Goal: Task Accomplishment & Management: Complete application form

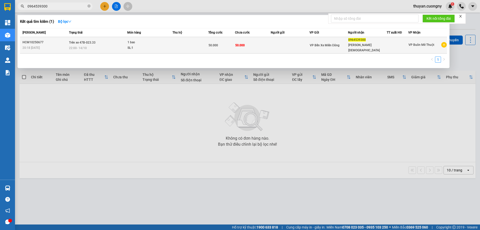
type input "0964539300"
click at [263, 46] on td "50.000" at bounding box center [253, 45] width 36 height 17
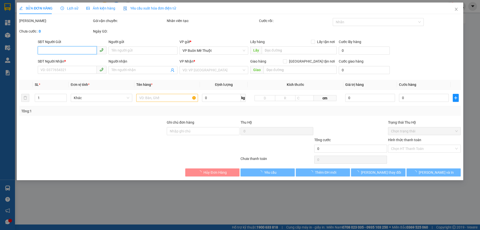
type input "0964539300"
type input "[PERSON_NAME][DEMOGRAPHIC_DATA]"
type input "50.000"
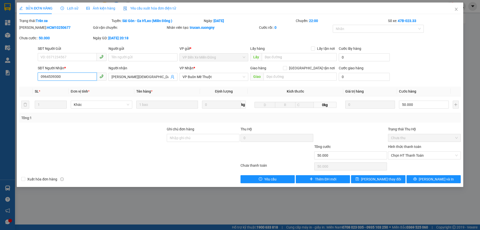
click at [57, 73] on input "0964539300" at bounding box center [67, 77] width 59 height 8
click at [55, 75] on input "0964539300" at bounding box center [67, 77] width 59 height 8
click at [420, 156] on span "Chọn HT Thanh Toán" at bounding box center [424, 156] width 67 height 8
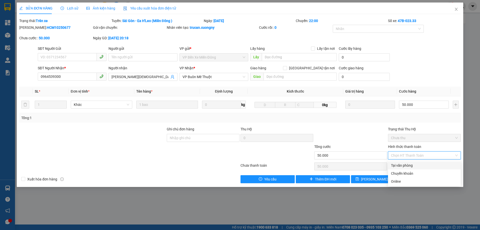
click at [413, 166] on div "Tại văn phòng" at bounding box center [424, 166] width 67 height 6
type input "0"
click at [454, 10] on icon "close" at bounding box center [456, 9] width 4 height 4
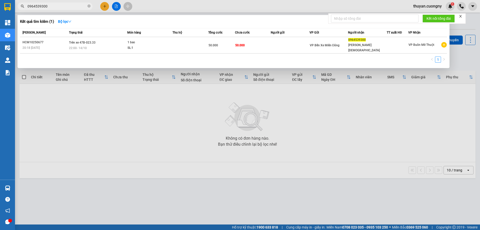
click at [50, 7] on input "0964539300" at bounding box center [57, 7] width 59 height 6
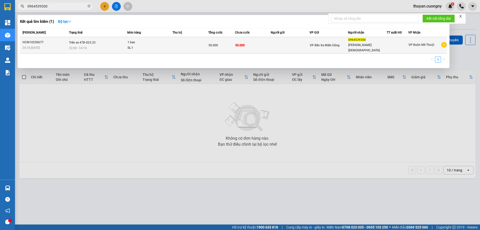
click at [98, 41] on td "Trên xe 47B-023.33 22:00 [DATE]" at bounding box center [98, 45] width 60 height 17
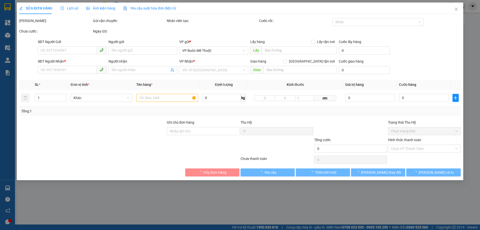
type input "0964539300"
type input "[PERSON_NAME][DEMOGRAPHIC_DATA]"
type input "50.000"
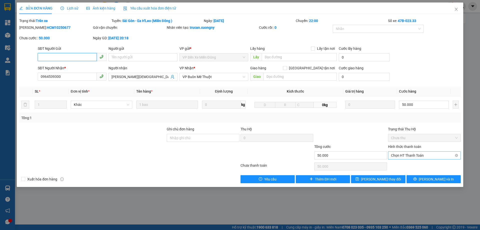
click at [427, 156] on span "Chọn HT Thanh Toán" at bounding box center [424, 156] width 67 height 8
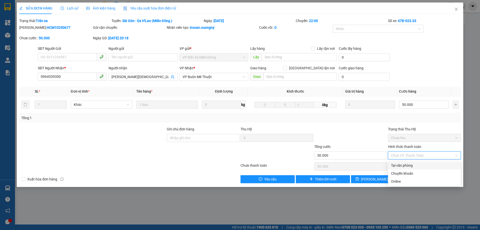
click at [410, 165] on div "Tại văn phòng" at bounding box center [424, 166] width 67 height 6
type input "0"
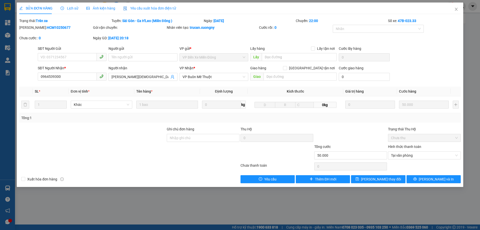
click at [364, 138] on div at bounding box center [351, 135] width 74 height 18
click at [397, 178] on button "[PERSON_NAME] thay đổi" at bounding box center [378, 179] width 54 height 8
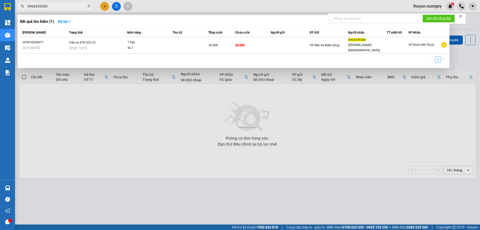
click at [64, 5] on input "0964539300" at bounding box center [57, 7] width 59 height 6
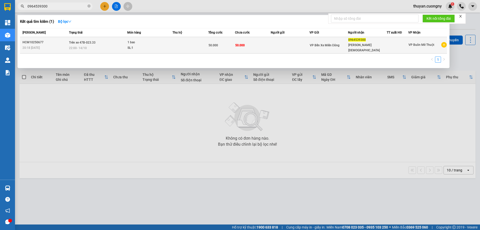
click at [163, 45] on div "SL: 1" at bounding box center [147, 48] width 38 height 6
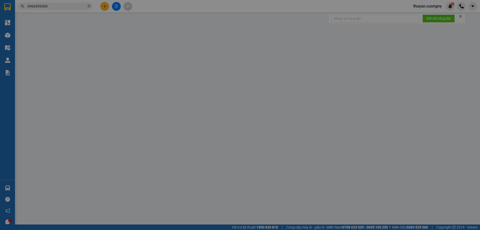
type input "0964539300"
type input "[PERSON_NAME][DEMOGRAPHIC_DATA]"
type input "50.000"
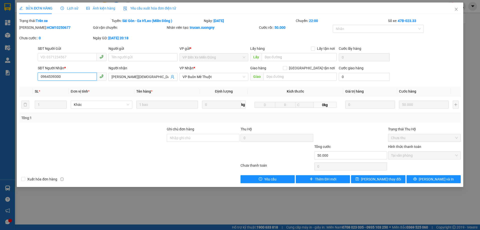
click at [50, 77] on input "0964539300" at bounding box center [67, 77] width 59 height 8
drag, startPoint x: 50, startPoint y: 77, endPoint x: 51, endPoint y: 75, distance: 2.9
click at [50, 77] on input "0964539300" at bounding box center [67, 77] width 59 height 8
click at [458, 10] on span "Close" at bounding box center [456, 10] width 14 height 14
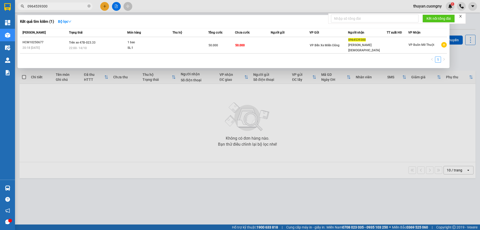
click at [65, 5] on input "0964539300" at bounding box center [57, 7] width 59 height 6
drag, startPoint x: 56, startPoint y: 7, endPoint x: 0, endPoint y: -3, distance: 57.1
click at [0, 0] on html "Kết quả tìm kiếm ( 1 ) Bộ lọc Mã ĐH Trạng thái Món hàng Thu hộ Tổng cước Chưa c…" at bounding box center [240, 115] width 480 height 230
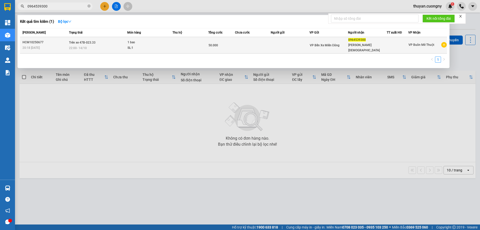
click at [109, 46] on div "22:00 [DATE]" at bounding box center [98, 48] width 58 height 6
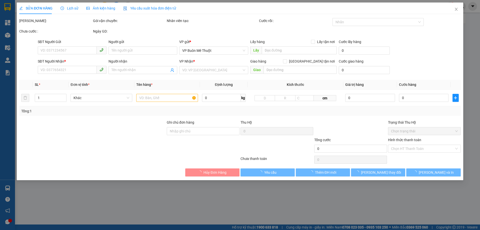
type input "0964539300"
type input "[PERSON_NAME][DEMOGRAPHIC_DATA]"
type input "50.000"
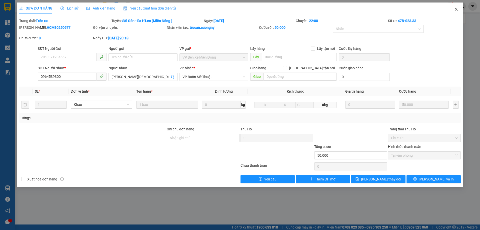
click at [456, 9] on icon "close" at bounding box center [456, 9] width 4 height 4
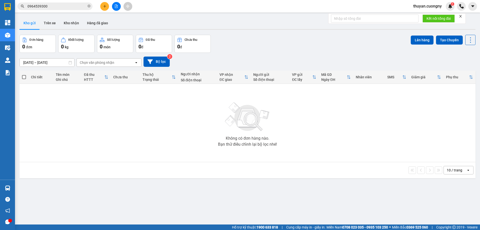
drag, startPoint x: 75, startPoint y: 12, endPoint x: 74, endPoint y: 6, distance: 5.5
click at [75, 11] on div "Kết quả tìm kiếm ( 1 ) Bộ lọc Mã ĐH Trạng thái Món hàng Thu hộ Tổng cước Chưa c…" at bounding box center [240, 6] width 480 height 13
click at [74, 6] on input "0964539300" at bounding box center [57, 7] width 59 height 6
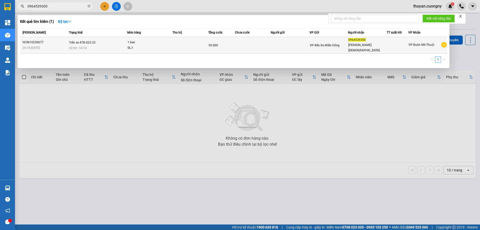
click at [104, 45] on div "22:00 [DATE]" at bounding box center [98, 48] width 58 height 6
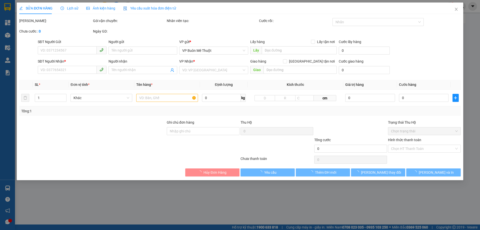
type input "0964539300"
type input "[PERSON_NAME][DEMOGRAPHIC_DATA]"
type input "50.000"
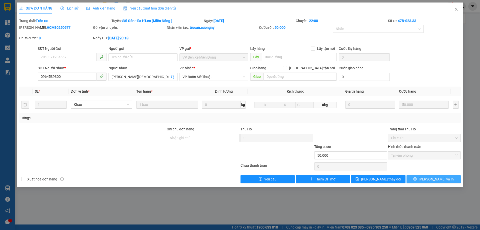
click at [441, 179] on span "[PERSON_NAME] và In" at bounding box center [436, 179] width 35 height 6
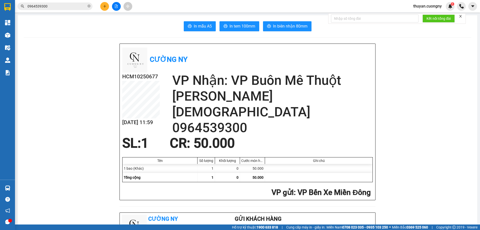
click at [63, 6] on input "0964539300" at bounding box center [57, 7] width 59 height 6
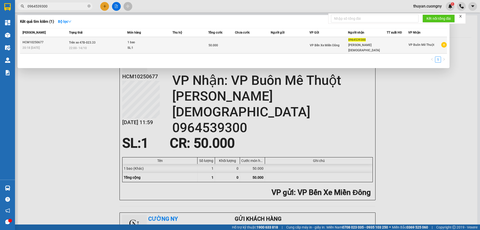
click at [56, 42] on div "HCM10250677" at bounding box center [45, 42] width 45 height 5
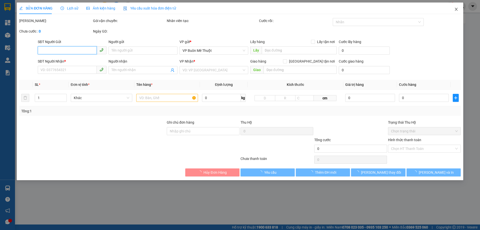
type input "0964539300"
type input "[PERSON_NAME][DEMOGRAPHIC_DATA]"
type input "50.000"
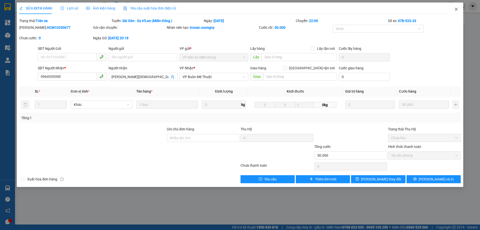
click at [456, 9] on icon "close" at bounding box center [456, 9] width 4 height 4
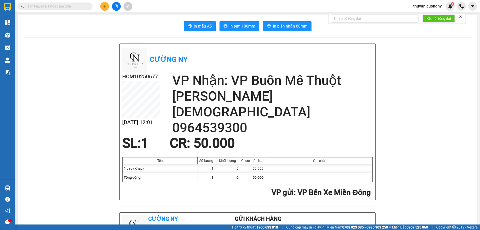
click at [62, 6] on input "text" at bounding box center [57, 7] width 59 height 6
paste input "0964539300"
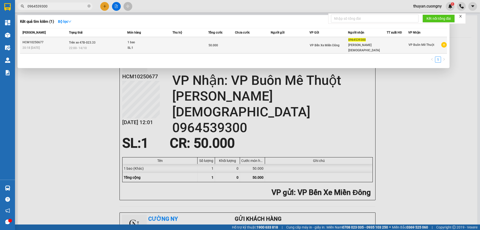
type input "0964539300"
click at [161, 43] on div "1 bao" at bounding box center [147, 43] width 38 height 6
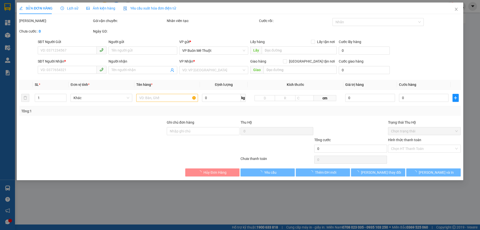
type input "0964539300"
type input "[PERSON_NAME][DEMOGRAPHIC_DATA]"
type input "50.000"
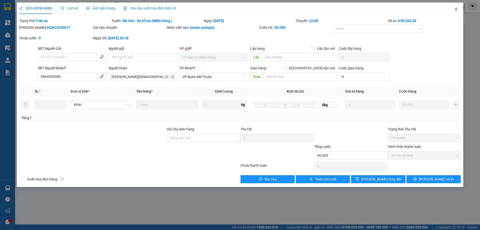
click at [455, 10] on icon "close" at bounding box center [456, 9] width 4 height 4
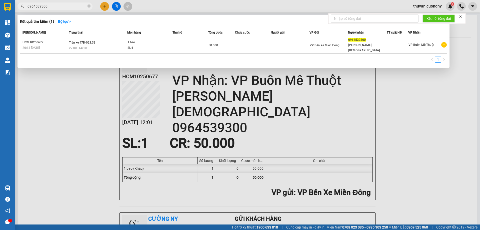
click at [54, 4] on input "0964539300" at bounding box center [57, 7] width 59 height 6
drag, startPoint x: 55, startPoint y: 5, endPoint x: 44, endPoint y: 6, distance: 11.3
click at [44, 6] on input "0964539300" at bounding box center [57, 7] width 59 height 6
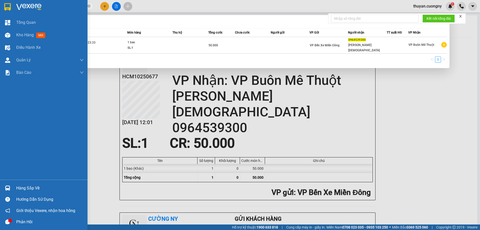
drag, startPoint x: 49, startPoint y: 6, endPoint x: 1, endPoint y: 8, distance: 47.8
click at [1, 8] on section "Kết quả tìm kiếm ( 1 ) Bộ lọc Mã ĐH Trạng thái Món hàng Thu hộ Tổng cước Chưa c…" at bounding box center [240, 115] width 480 height 230
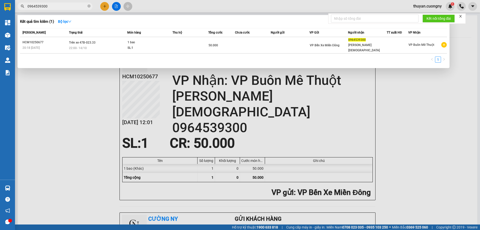
paste input "44733498"
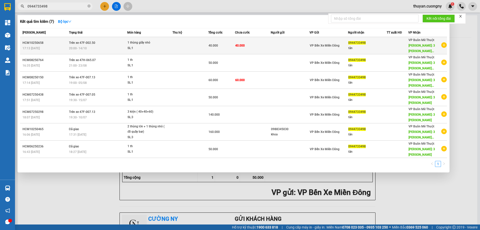
type input "0944733498"
click at [186, 45] on td at bounding box center [191, 45] width 36 height 17
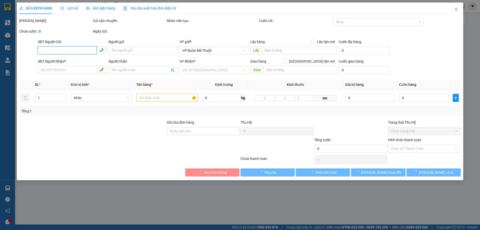
type input "0944733498"
type input "tân"
type input "3 nguyễn đình chiểu tp bmt"
type input "40.000"
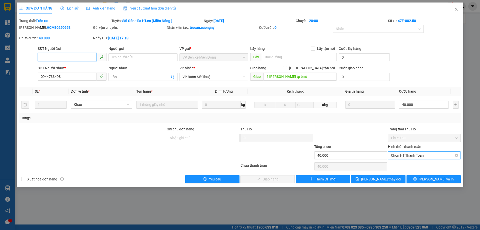
click at [414, 155] on span "Chọn HT Thanh Toán" at bounding box center [424, 156] width 67 height 8
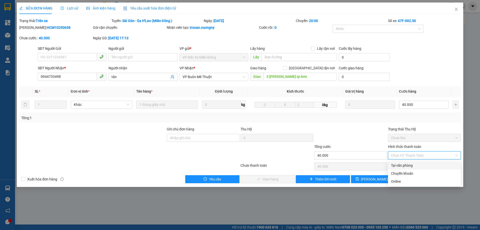
click at [404, 165] on div "Tại văn phòng" at bounding box center [424, 166] width 67 height 6
type input "0"
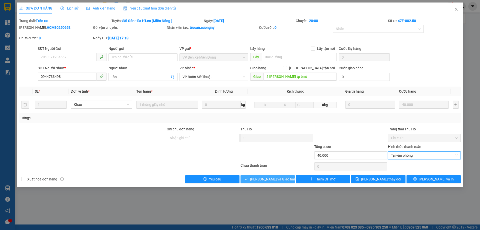
click at [262, 180] on span "Lưu và Giao hàng" at bounding box center [274, 179] width 48 height 6
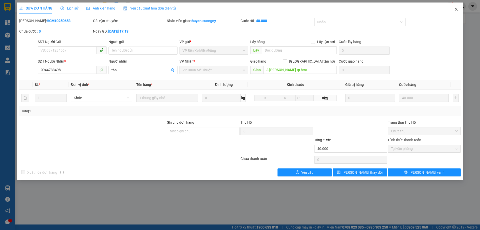
click at [456, 9] on icon "close" at bounding box center [456, 9] width 4 height 4
